Goal: Information Seeking & Learning: Learn about a topic

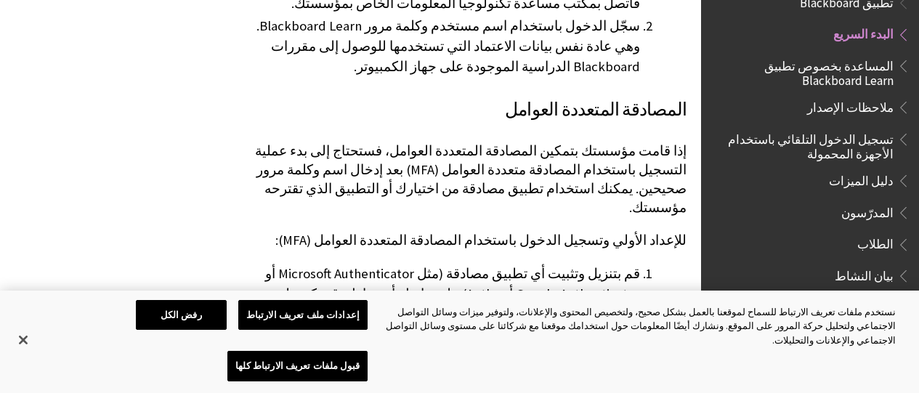
scroll to position [1304, 0]
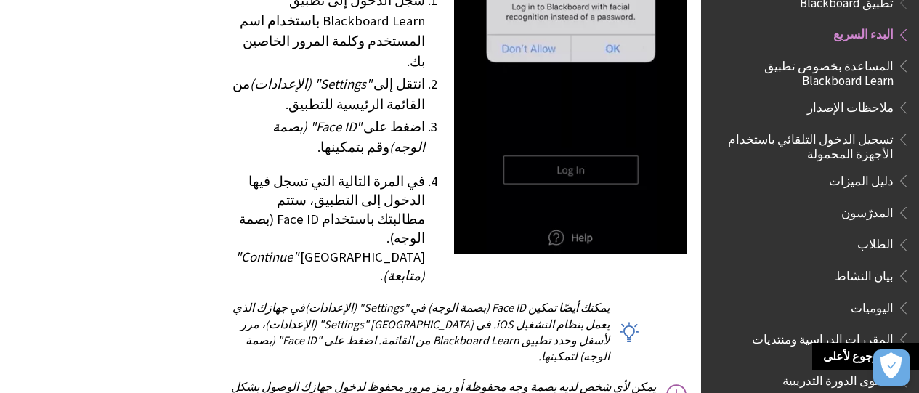
scroll to position [2542, 0]
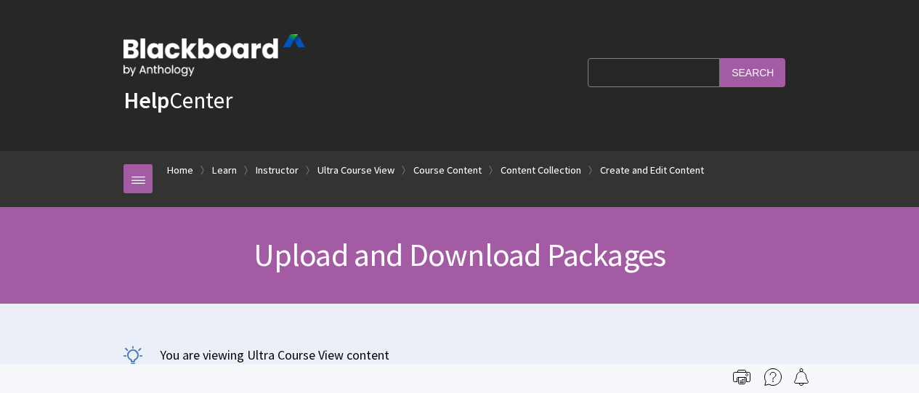
scroll to position [2212, 0]
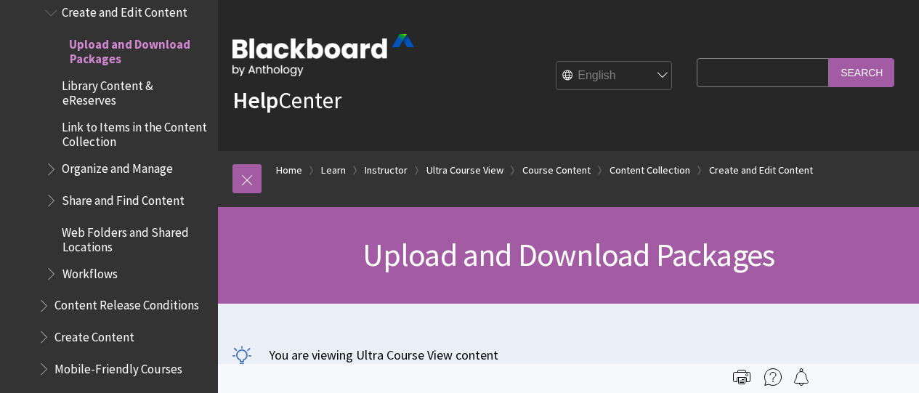
click at [655, 84] on select "English عربية Català Cymraeg Deutsch Español Suomi Français עברית Italiano 日本語 …" at bounding box center [615, 76] width 116 height 29
select select "/ar-sa/Learn/Instructor/Ultra/Course_Content/Content_Collection/Create_and_Edit…"
click at [557, 62] on select "English عربية Català Cymraeg Deutsch Español Suomi Français עברית Italiano 日本語 …" at bounding box center [615, 76] width 116 height 29
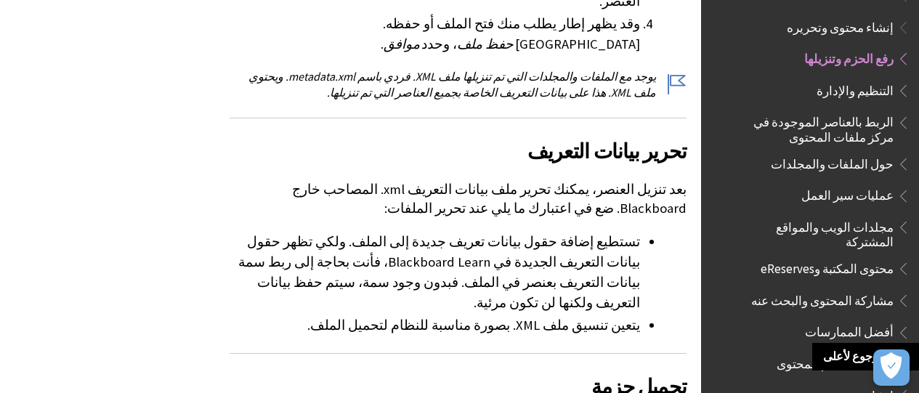
scroll to position [916, 0]
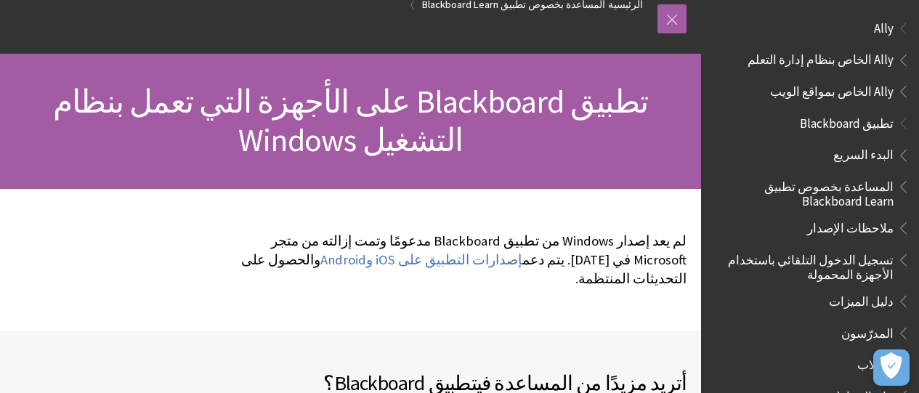
scroll to position [103, 0]
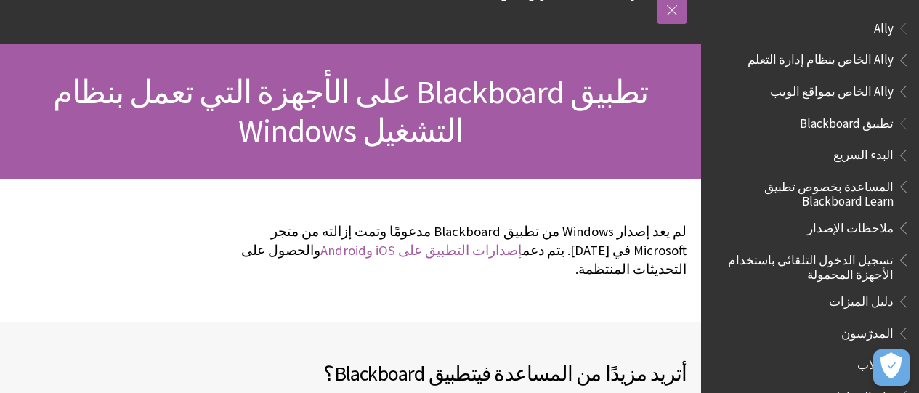
click at [522, 254] on link "إصدارات التطبيق على iOS وAndroid" at bounding box center [422, 250] width 202 height 17
click at [857, 128] on span "تطبيق Blackboard" at bounding box center [847, 121] width 94 height 20
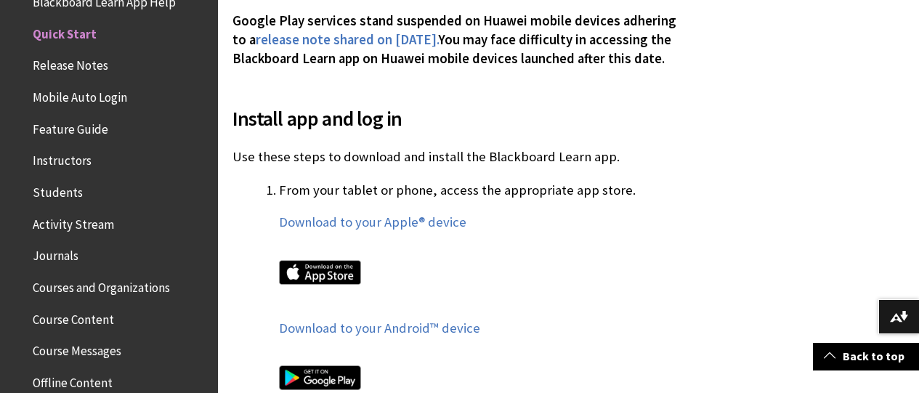
scroll to position [762, 0]
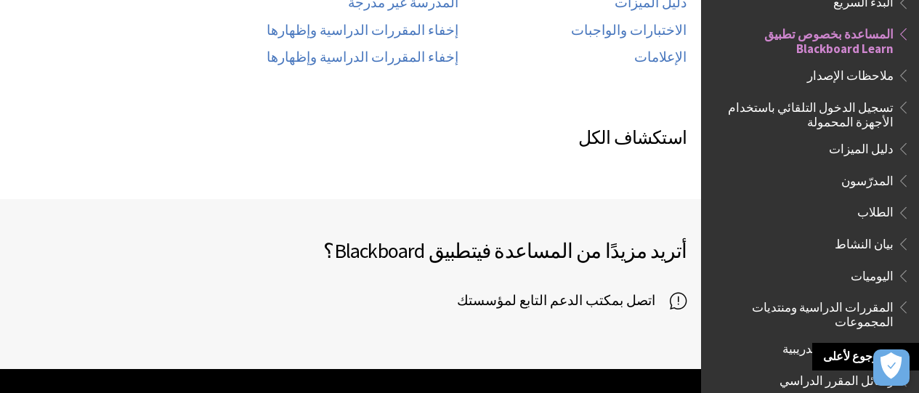
scroll to position [901, 0]
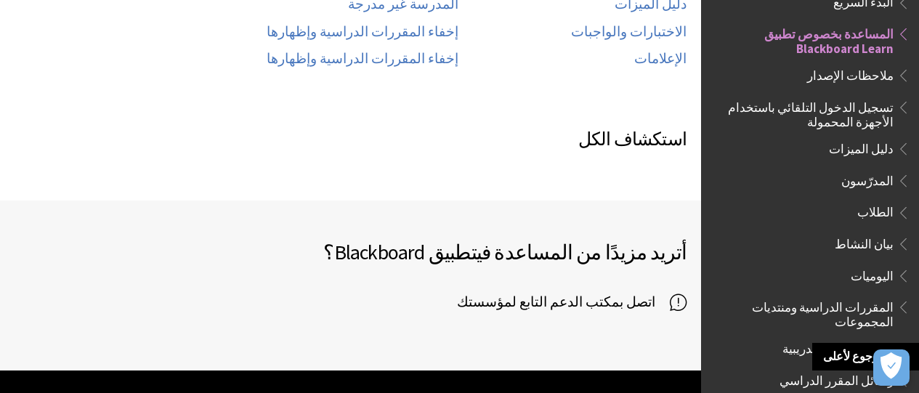
click at [435, 239] on span "تطبيق Blackboard" at bounding box center [405, 252] width 142 height 26
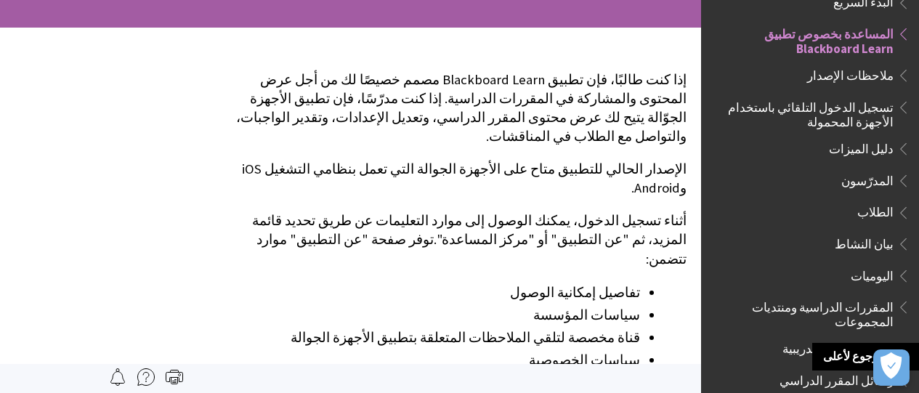
scroll to position [214, 0]
